Goal: Task Accomplishment & Management: Use online tool/utility

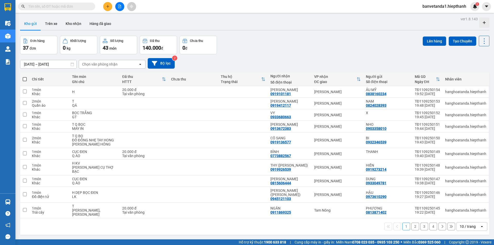
click at [119, 4] on button at bounding box center [119, 6] width 9 height 9
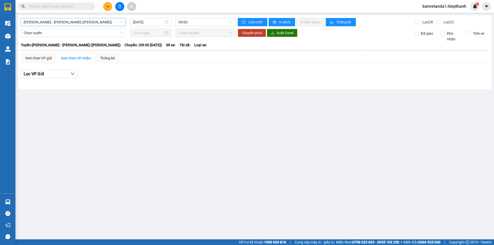
click at [100, 22] on span "[PERSON_NAME] - [PERSON_NAME] ([PERSON_NAME])" at bounding box center [73, 22] width 99 height 8
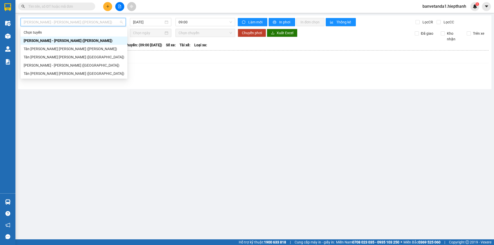
click at [102, 40] on div "[PERSON_NAME] - [PERSON_NAME] ([PERSON_NAME])" at bounding box center [74, 41] width 101 height 6
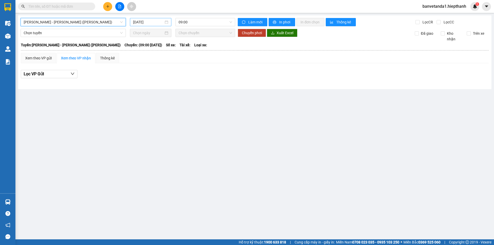
click at [155, 16] on main "[PERSON_NAME] - [PERSON_NAME] ([PERSON_NAME]) [PERSON_NAME] - [PERSON_NAME] ([P…" at bounding box center [247, 120] width 494 height 240
click at [149, 22] on input "[DATE]" at bounding box center [148, 22] width 31 height 6
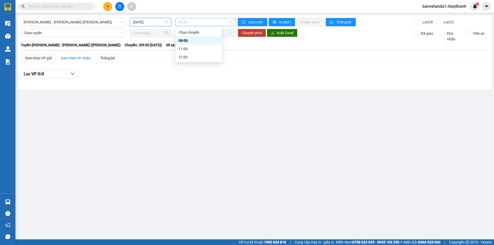
drag, startPoint x: 187, startPoint y: 23, endPoint x: 193, endPoint y: 44, distance: 22.3
click at [187, 23] on span "09:00" at bounding box center [206, 22] width 54 height 8
click at [193, 59] on div "21:00" at bounding box center [199, 57] width 40 height 6
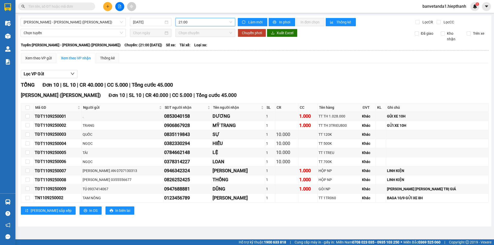
click at [279, 78] on div at bounding box center [255, 78] width 468 height 0
